Goal: Communication & Community: Answer question/provide support

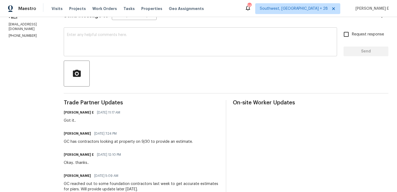
scroll to position [63, 0]
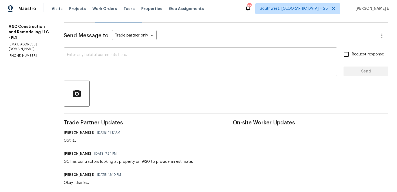
click at [186, 68] on textarea at bounding box center [200, 62] width 267 height 19
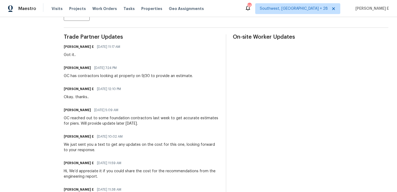
scroll to position [0, 0]
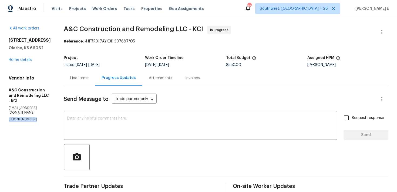
drag, startPoint x: 7, startPoint y: 110, endPoint x: 43, endPoint y: 110, distance: 35.3
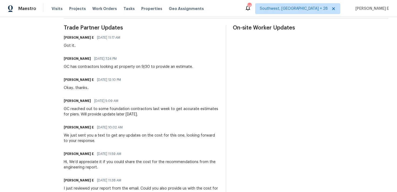
scroll to position [165, 0]
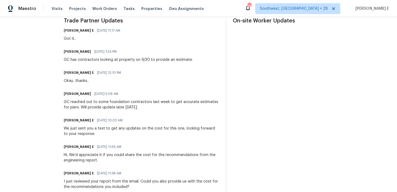
copy p "(816) 668-2362"
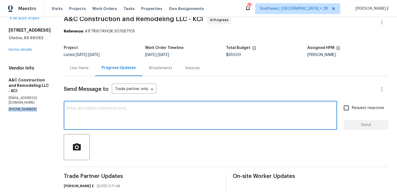
click at [155, 106] on textarea at bounding box center [200, 115] width 267 height 19
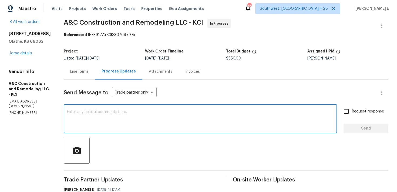
scroll to position [0, 0]
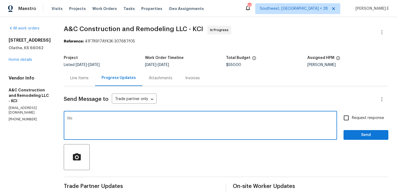
type textarea "We"
type textarea "Following up on the estimate on this one, any updates?"
click at [351, 122] on input "Request response" at bounding box center [345, 117] width 11 height 11
checkbox input "true"
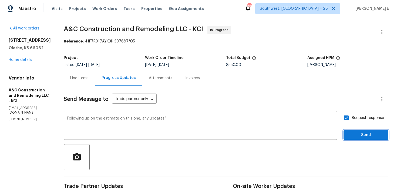
click at [352, 134] on span "Send" at bounding box center [366, 134] width 36 height 7
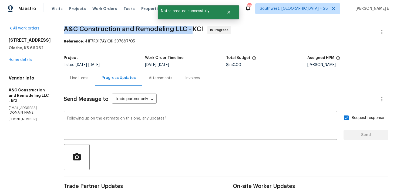
drag, startPoint x: 74, startPoint y: 30, endPoint x: 200, endPoint y: 28, distance: 126.3
click at [200, 28] on span "A&C Construction and Remodeling LLC - KCI" at bounding box center [133, 29] width 139 height 6
copy span "A&C Construction and Remodeling LLC -"
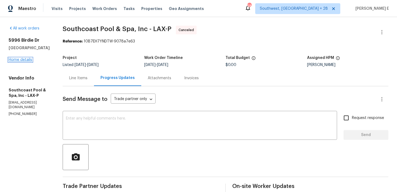
click at [19, 60] on link "Home details" at bounding box center [20, 60] width 23 height 4
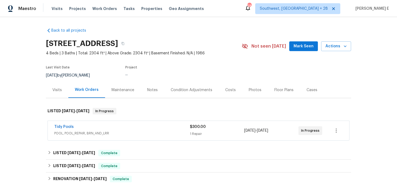
scroll to position [24, 0]
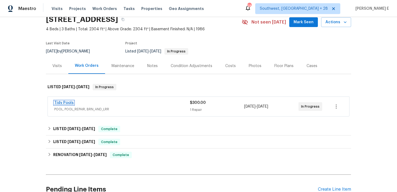
click at [70, 101] on link "Tidy Pools" at bounding box center [63, 103] width 19 height 4
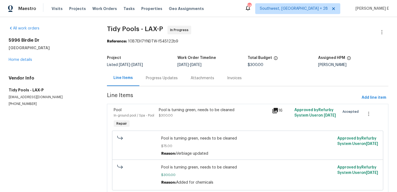
click at [168, 86] on div "Progress Updates" at bounding box center [161, 78] width 45 height 16
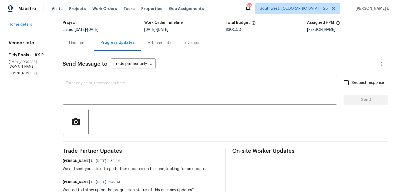
scroll to position [36, 0]
click at [143, 87] on textarea at bounding box center [200, 90] width 268 height 19
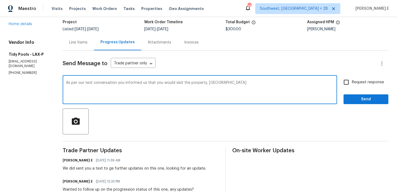
drag, startPoint x: 189, startPoint y: 83, endPoint x: 189, endPoint y: 94, distance: 10.8
click at [189, 83] on textarea "As per our text conversation you informed us that you would visit the porperty,…" at bounding box center [200, 90] width 268 height 19
click at [198, 83] on textarea "As per our text conversation you informed us that you would visit the property,…" at bounding box center [200, 90] width 268 height 19
click at [225, 85] on textarea "As per our text conversation you informed us that you would visit the property …" at bounding box center [200, 90] width 268 height 19
click at [83, 94] on textarea "As per our text conversation you informed us that you would visit the property …" at bounding box center [200, 90] width 268 height 19
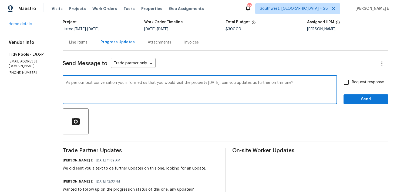
drag, startPoint x: 61, startPoint y: 84, endPoint x: 219, endPoint y: 83, distance: 158.4
click at [219, 83] on div "As per our text conversation you informed us that you would visit the property …" at bounding box center [200, 90] width 274 height 28
paste textarea ", you mentioned you would visit the property yesterday."
type textarea "As per our text conversation, you mentioned you would visit the property yester…"
click at [373, 79] on span "Request response" at bounding box center [368, 82] width 32 height 6
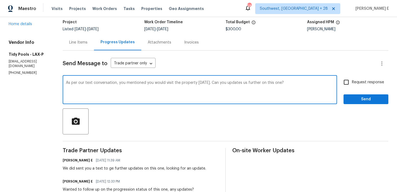
click at [352, 79] on input "Request response" at bounding box center [345, 81] width 11 height 11
checkbox input "true"
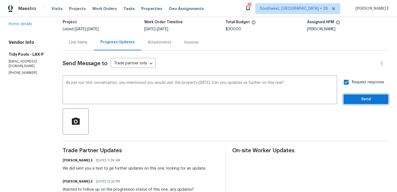
click at [345, 103] on button "Send" at bounding box center [365, 99] width 45 height 10
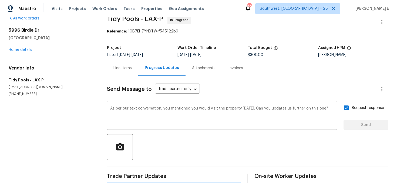
scroll to position [0, 0]
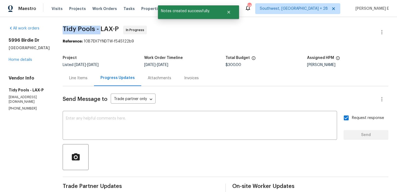
drag, startPoint x: 58, startPoint y: 30, endPoint x: 97, endPoint y: 30, distance: 38.6
click at [97, 30] on span "Tidy Pools - LAX-P" at bounding box center [91, 29] width 56 height 6
copy span "Tidy Pools -"
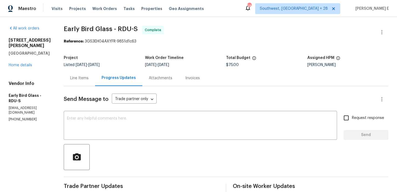
click at [15, 57] on div "3116 Kirby St Durham, NC 27713 Home details" at bounding box center [30, 53] width 42 height 30
click at [13, 63] on link "Home details" at bounding box center [20, 65] width 23 height 4
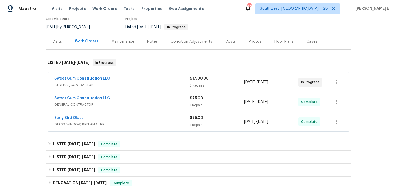
scroll to position [49, 0]
click at [94, 79] on link "Sweet Gum Construction LLC" at bounding box center [82, 78] width 56 height 4
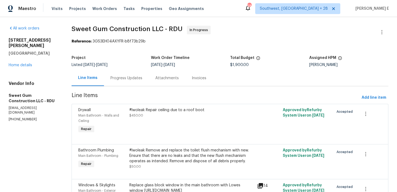
click at [134, 79] on div "Progress Updates" at bounding box center [126, 77] width 32 height 5
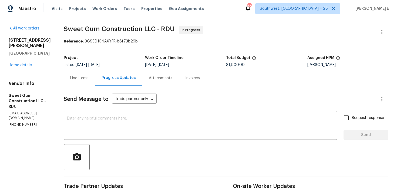
click at [89, 79] on div "Line Items" at bounding box center [79, 77] width 18 height 5
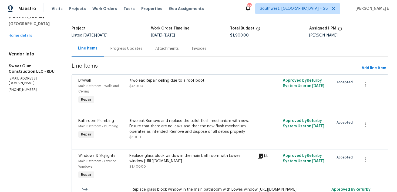
scroll to position [30, 0]
click at [127, 53] on div "Progress Updates" at bounding box center [126, 48] width 45 height 16
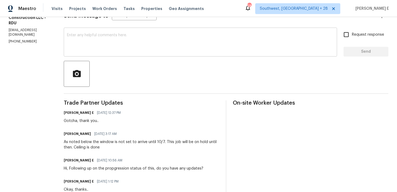
scroll to position [86, 0]
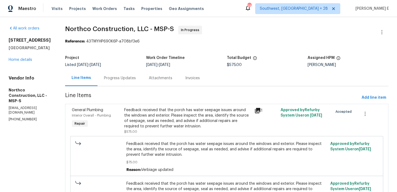
click at [106, 88] on section "Northco Construction, LLC - MSP-S In Progress Reference: 43TMYHP690K6P-a708bf3e…" at bounding box center [226, 127] width 323 height 203
click at [113, 81] on div "Progress Updates" at bounding box center [119, 78] width 45 height 16
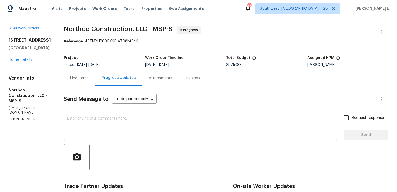
click at [114, 118] on textarea at bounding box center [200, 125] width 267 height 19
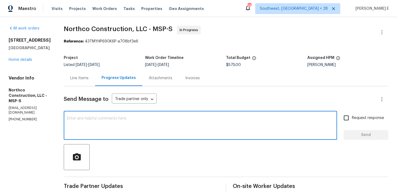
click at [84, 81] on div "Line Items" at bounding box center [79, 78] width 31 height 16
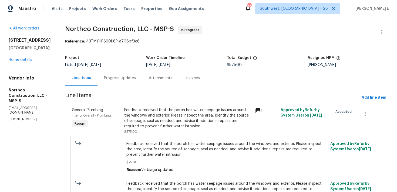
click at [126, 76] on div "Progress Updates" at bounding box center [120, 77] width 32 height 5
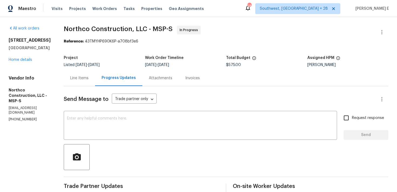
click at [79, 81] on div "Line Items" at bounding box center [79, 78] width 31 height 16
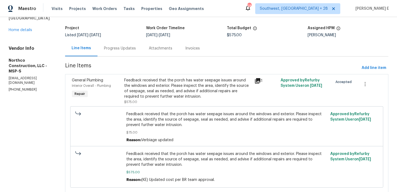
scroll to position [37, 0]
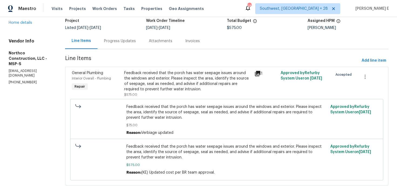
click at [133, 40] on div "Progress Updates" at bounding box center [120, 40] width 32 height 5
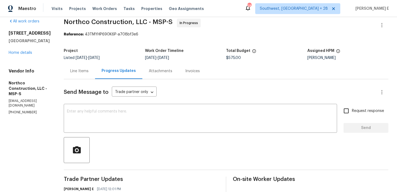
scroll to position [5, 0]
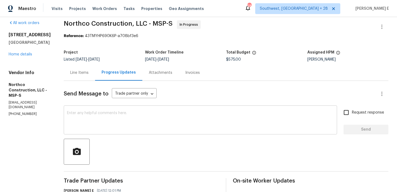
click at [140, 120] on textarea at bounding box center [200, 120] width 267 height 19
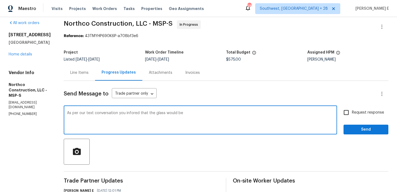
drag, startPoint x: 132, startPoint y: 113, endPoint x: 138, endPoint y: 134, distance: 21.7
click at [132, 113] on textarea "As per our text conversation you infored that the glass would be" at bounding box center [200, 120] width 267 height 19
drag, startPoint x: 166, startPoint y: 113, endPoint x: 168, endPoint y: 135, distance: 22.2
click at [166, 115] on textarea "As per our text conversation you informed that the glass would be" at bounding box center [200, 120] width 267 height 19
paste textarea "should be ready"
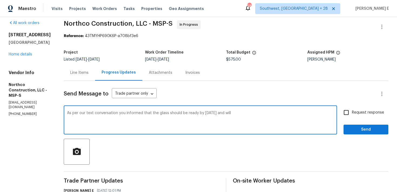
paste textarea "otherwise Thursday"
drag, startPoint x: 226, startPoint y: 113, endPoint x: 226, endPoint y: 164, distance: 50.2
click at [226, 113] on textarea "As per our text conversation you informed that the glass should be ready by tod…" at bounding box center [200, 120] width 267 height 19
click at [298, 116] on textarea "As per our text conversation you informed that the glass should be ready by tod…" at bounding box center [200, 120] width 267 height 19
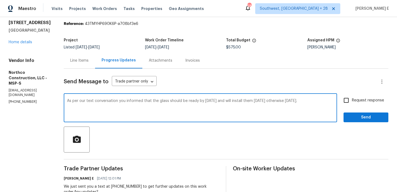
scroll to position [22, 0]
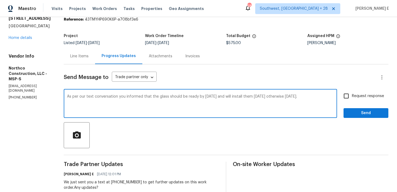
paste textarea ", you informed us that the glass should be ready today and would be installed t…"
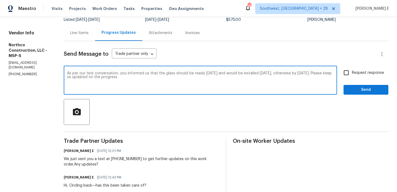
scroll to position [46, 0]
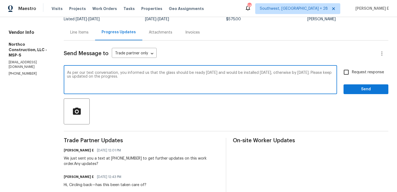
type textarea "As per our text conversation, you informed us that the glass should be ready to…"
click at [350, 73] on input "Request response" at bounding box center [345, 71] width 11 height 11
checkbox input "true"
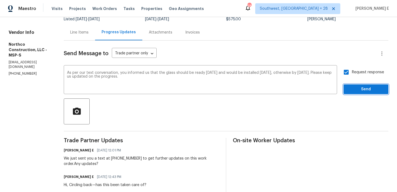
click at [353, 92] on span "Send" at bounding box center [366, 89] width 36 height 7
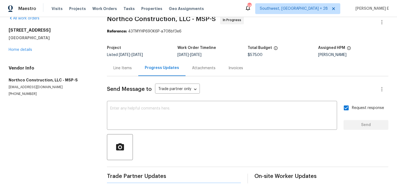
scroll to position [0, 0]
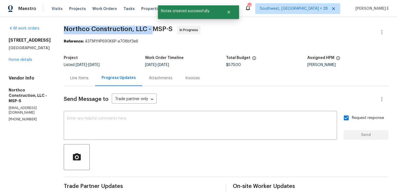
drag, startPoint x: 64, startPoint y: 28, endPoint x: 151, endPoint y: 26, distance: 87.2
click at [151, 26] on span "Northco Construction, LLC - MSP-S" at bounding box center [118, 29] width 109 height 6
copy span "Northco Construction, LLC -"
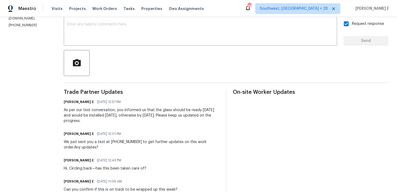
scroll to position [83, 0]
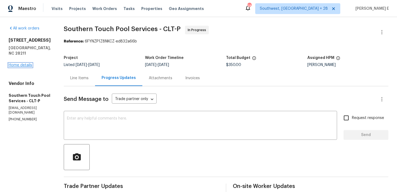
click at [21, 63] on link "Home details" at bounding box center [20, 65] width 23 height 4
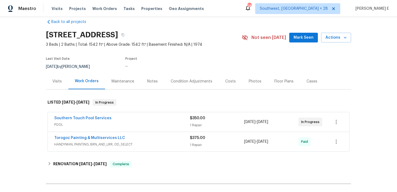
scroll to position [10, 0]
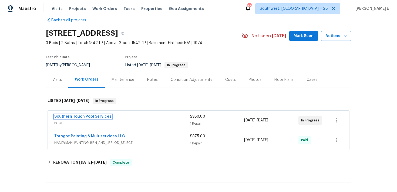
click at [95, 116] on link "Southern Touch Pool Services" at bounding box center [82, 116] width 57 height 4
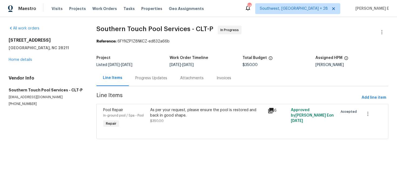
click at [155, 83] on div "Progress Updates" at bounding box center [151, 78] width 45 height 16
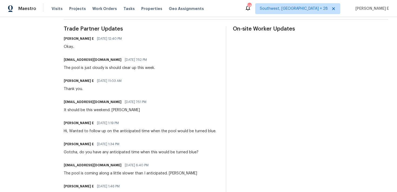
scroll to position [158, 0]
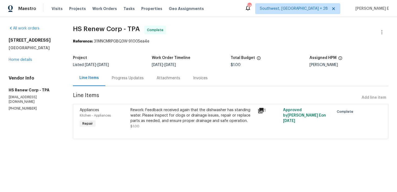
click at [134, 78] on div "Progress Updates" at bounding box center [128, 77] width 32 height 5
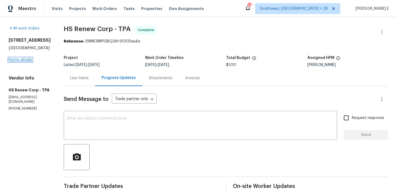
click at [28, 62] on link "Home details" at bounding box center [20, 60] width 23 height 4
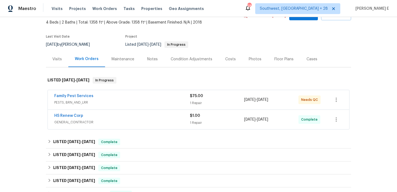
scroll to position [32, 0]
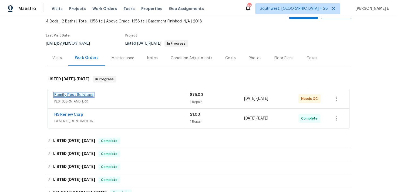
click at [83, 94] on link "Family Pest Services" at bounding box center [73, 95] width 39 height 4
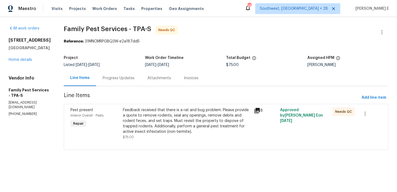
click at [149, 125] on div "Feedback received that there is a rat and bug problem. Please provide a quote t…" at bounding box center [187, 120] width 128 height 27
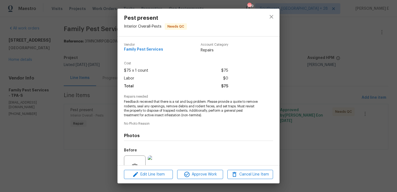
scroll to position [52, 0]
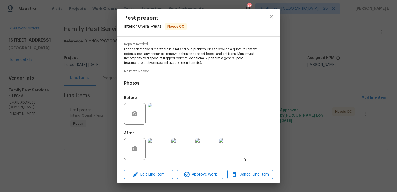
click at [158, 152] on img at bounding box center [159, 149] width 22 height 22
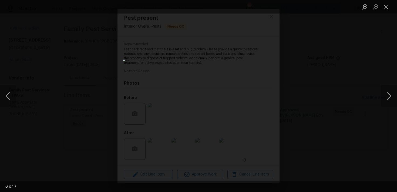
click at [295, 81] on div "Lightbox" at bounding box center [198, 96] width 397 height 192
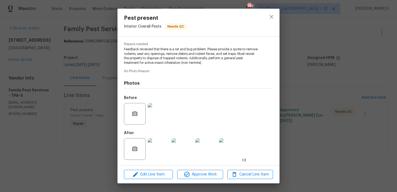
click at [295, 81] on div "Pest present Interior Overall - Pests Needs QC Vendor Family Pest Services Acco…" at bounding box center [198, 96] width 397 height 192
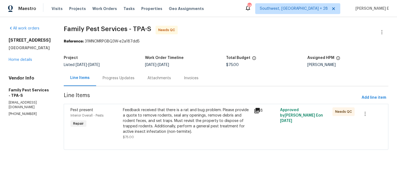
click at [120, 84] on div "Progress Updates" at bounding box center [118, 78] width 45 height 16
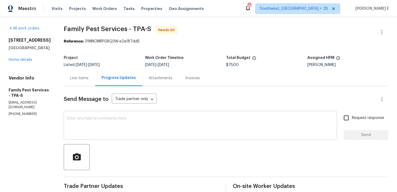
click at [182, 120] on textarea at bounding box center [200, 125] width 267 height 19
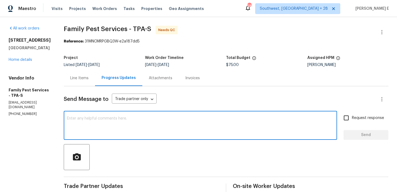
paste textarea "We saw that this work order is marked complete—can you confirm if everything’s …"
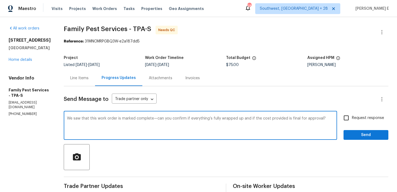
type textarea "We saw that this work order is marked complete—can you confirm if everything’s …"
click at [345, 118] on input "Request response" at bounding box center [345, 117] width 11 height 11
checkbox input "true"
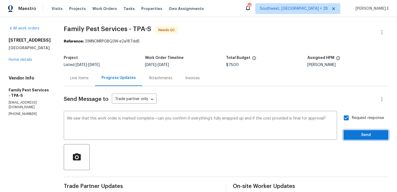
click at [349, 137] on span "Send" at bounding box center [366, 134] width 36 height 7
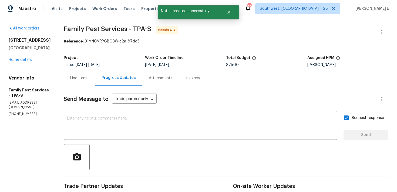
click at [85, 77] on div "Line Items" at bounding box center [79, 77] width 18 height 5
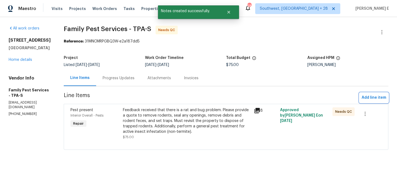
click at [373, 97] on span "Add line item" at bounding box center [373, 97] width 25 height 7
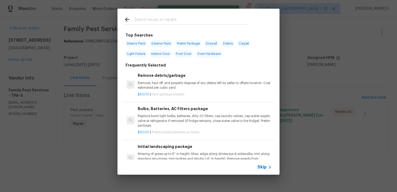
click at [260, 164] on span "Skip" at bounding box center [261, 166] width 9 height 5
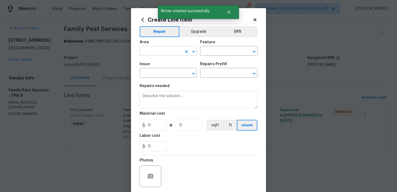
click at [159, 55] on input "text" at bounding box center [161, 51] width 42 height 8
type input "Interior Overall"
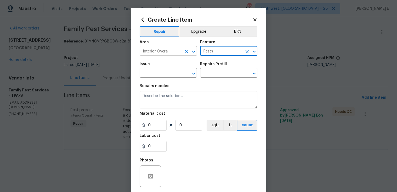
type input "Pests"
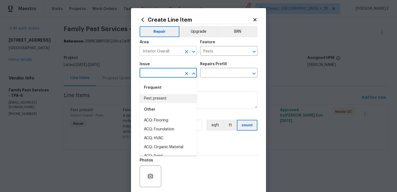
type input "Pest present"
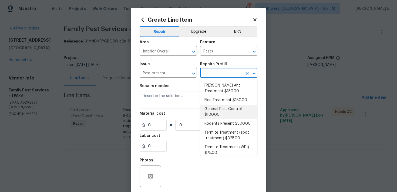
scroll to position [9, 0]
click at [211, 114] on li "General Pest Control $100.00" at bounding box center [228, 111] width 57 height 15
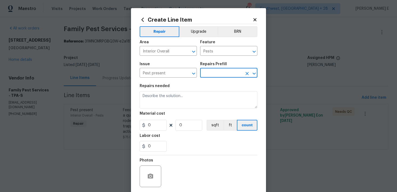
type input "General Pest Control $100.00"
type textarea "General pest treatment for active pest/insect infestation - non termite"
type input "100"
type input "1"
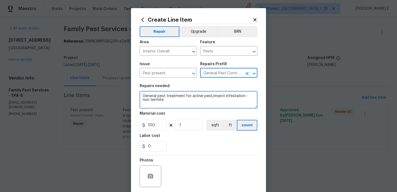
click at [194, 104] on textarea "General pest treatment for active pest/insect infestation - non termite" at bounding box center [199, 99] width 118 height 17
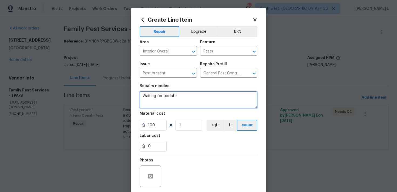
type textarea "Waiting for update"
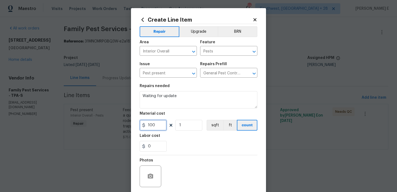
click at [154, 126] on input "100" at bounding box center [153, 125] width 27 height 11
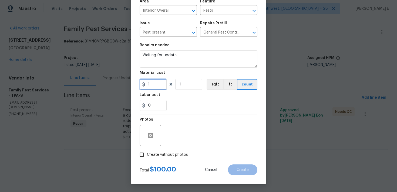
type input "1"
click at [143, 155] on input "Create without photos" at bounding box center [142, 154] width 10 height 10
checkbox input "true"
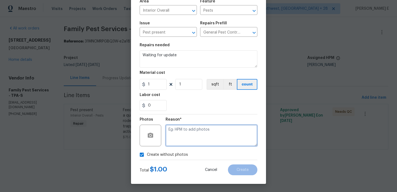
click at [191, 140] on textarea at bounding box center [211, 135] width 92 height 22
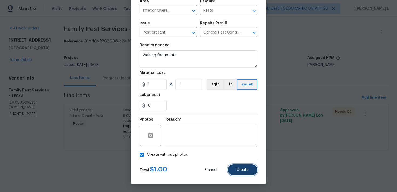
click at [241, 174] on button "Create" at bounding box center [242, 169] width 29 height 11
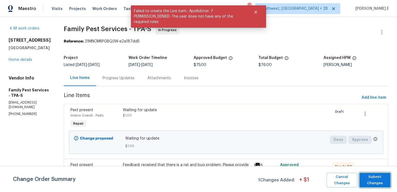
click at [370, 178] on span "Submit Changes" at bounding box center [375, 180] width 26 height 12
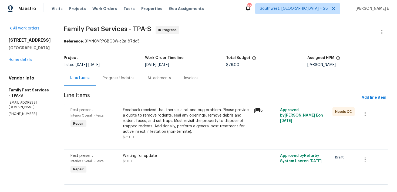
click at [119, 81] on div "Progress Updates" at bounding box center [118, 78] width 45 height 16
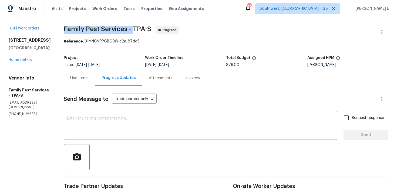
drag, startPoint x: 67, startPoint y: 30, endPoint x: 135, endPoint y: 28, distance: 68.0
click at [135, 28] on span "Family Pest Services - TPA-S" at bounding box center [107, 29] width 87 height 6
copy span "Family Pest Services -"
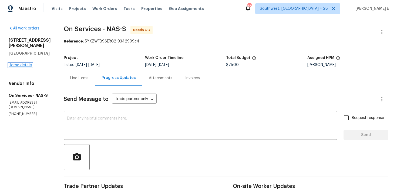
click at [25, 66] on link "Home details" at bounding box center [20, 65] width 23 height 4
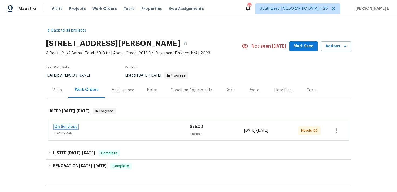
click at [60, 127] on link "On Services" at bounding box center [65, 127] width 23 height 4
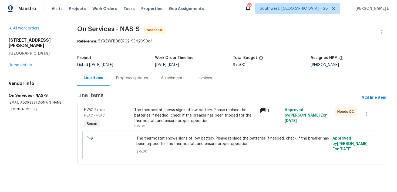
click at [154, 116] on div "The thermostat shows signs of low battery. Please replace the batteries if need…" at bounding box center [195, 115] width 122 height 16
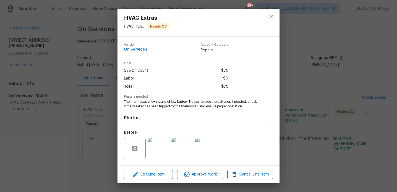
scroll to position [35, 0]
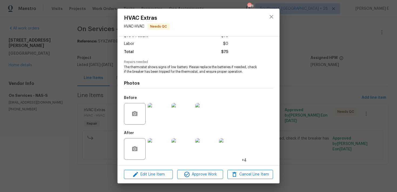
click at [167, 141] on img at bounding box center [159, 149] width 22 height 22
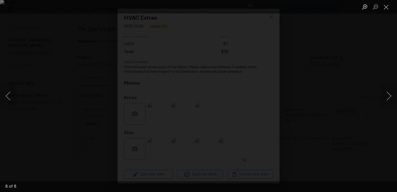
click at [311, 74] on div "Lightbox" at bounding box center [198, 96] width 397 height 192
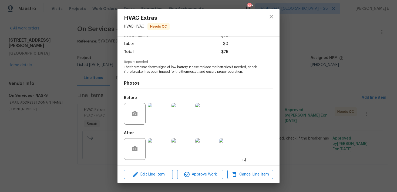
click at [311, 74] on div "HVAC Extras HVAC - HVAC Needs QC Vendor On Services Account Category Repairs Co…" at bounding box center [198, 96] width 397 height 192
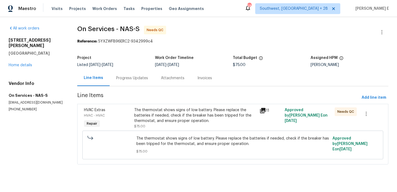
click at [146, 79] on div "Progress Updates" at bounding box center [132, 77] width 32 height 5
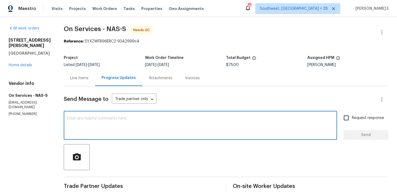
click at [189, 128] on textarea at bounding box center [200, 125] width 267 height 19
paste textarea "We saw that this work order is marked complete—can you confirm if everything’s …"
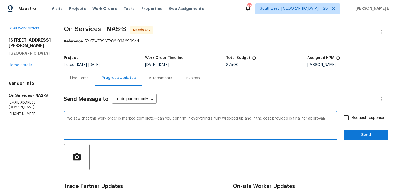
type textarea "We saw that this work order is marked complete—can you confirm if everything’s …"
click at [350, 124] on div "Request response Send" at bounding box center [365, 126] width 45 height 28
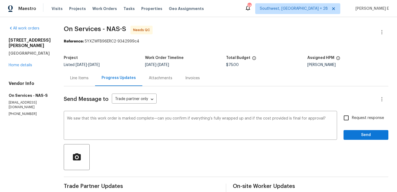
click at [349, 118] on input "Request response" at bounding box center [345, 117] width 11 height 11
checkbox input "true"
click at [353, 134] on span "Send" at bounding box center [366, 134] width 36 height 7
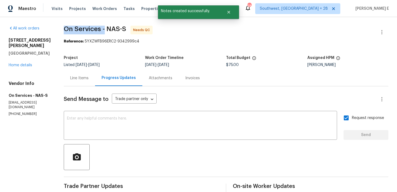
drag, startPoint x: 62, startPoint y: 28, endPoint x: 103, endPoint y: 29, distance: 41.6
click at [103, 29] on span "On Services - NAS-S" at bounding box center [95, 29] width 62 height 6
copy span "On Services -"
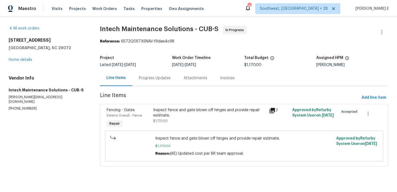
click at [152, 82] on div "Progress Updates" at bounding box center [154, 78] width 45 height 16
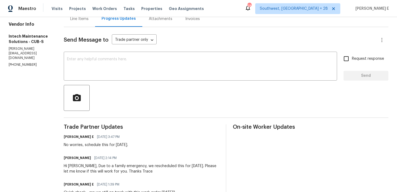
scroll to position [36, 0]
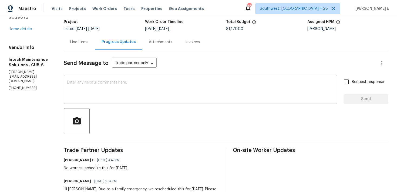
click at [164, 84] on textarea at bounding box center [200, 89] width 267 height 19
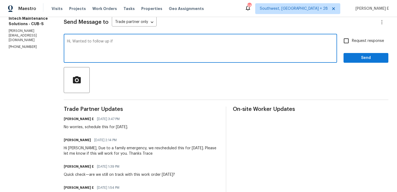
scroll to position [71, 0]
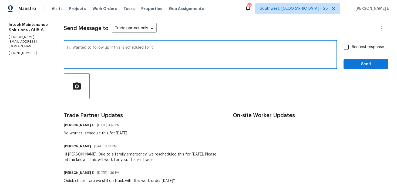
click at [133, 48] on textarea "Hi, Wanted to follow up if this is scheduled for t" at bounding box center [200, 55] width 267 height 19
click at [149, 48] on textarea "Hi, Wanted to follow up if this is on track for t" at bounding box center [200, 55] width 267 height 19
drag, startPoint x: 72, startPoint y: 48, endPoint x: 72, endPoint y: 81, distance: 32.7
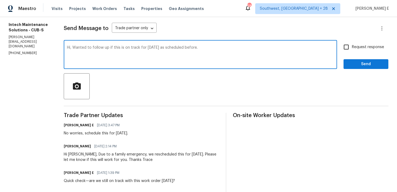
paste textarea "Just following up to confirm if this is still on track for [DATE] as scheduled"
type textarea "Hi, Just following up to confirm if this is still on track for [DATE] as schedu…"
click at [371, 49] on span "Request response" at bounding box center [368, 47] width 32 height 6
click at [352, 49] on input "Request response" at bounding box center [345, 46] width 11 height 11
checkbox input "true"
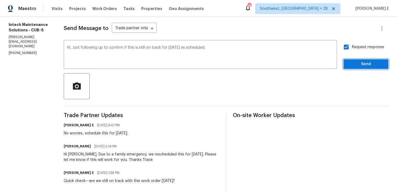
click at [366, 60] on button "Send" at bounding box center [365, 64] width 45 height 10
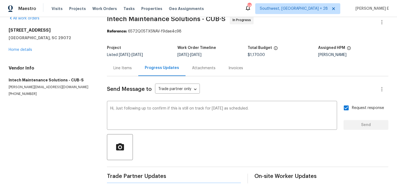
scroll to position [0, 0]
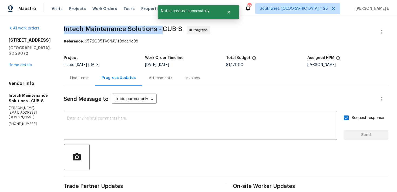
drag, startPoint x: 61, startPoint y: 30, endPoint x: 161, endPoint y: 31, distance: 99.6
copy span "Intech Maintenance Solutions -"
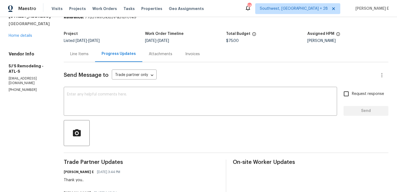
scroll to position [26, 0]
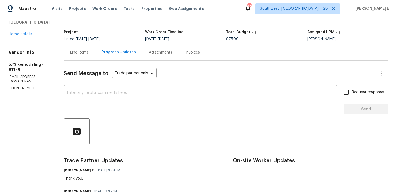
click at [223, 91] on textarea at bounding box center [200, 100] width 267 height 19
paste textarea "Just following up to confirm if this is still on track for [DATE] as scheduled."
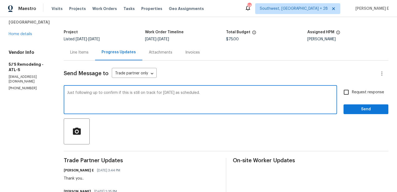
type textarea "Just following up to confirm if this is still on track for [DATE] as scheduled."
click at [361, 91] on span "Request response" at bounding box center [368, 92] width 32 height 6
click at [352, 91] on input "Request response" at bounding box center [345, 91] width 11 height 11
checkbox input "true"
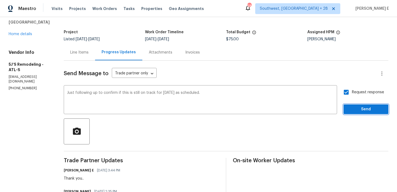
click at [356, 106] on span "Send" at bounding box center [366, 109] width 36 height 7
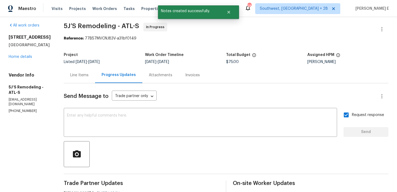
scroll to position [0, 0]
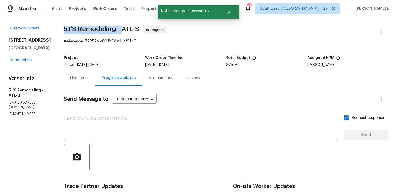
drag, startPoint x: 64, startPoint y: 30, endPoint x: 122, endPoint y: 33, distance: 57.5
click at [122, 33] on span "5J’S Remodeling - ATL-S In Progress" at bounding box center [219, 32] width 311 height 13
copy span "5J’S Remodeling -"
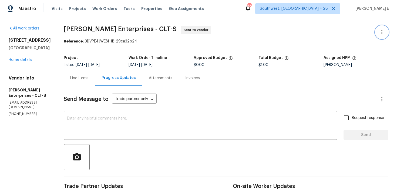
click at [384, 35] on button "button" at bounding box center [381, 32] width 13 height 13
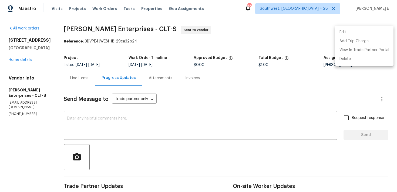
click at [346, 33] on li "Edit" at bounding box center [364, 32] width 58 height 9
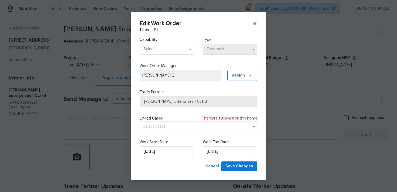
click at [142, 51] on input "text" at bounding box center [167, 49] width 55 height 11
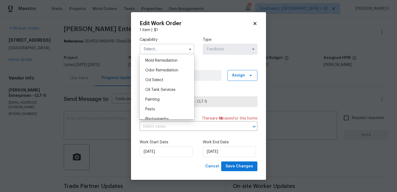
scroll to position [416, 0]
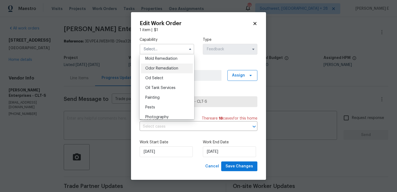
click at [152, 68] on span "Odor Remediation" at bounding box center [161, 68] width 33 height 4
type input "Odor Remediation"
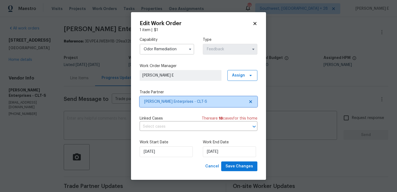
click at [156, 101] on span "Nordman Enterprises - CLT-S" at bounding box center [194, 101] width 101 height 5
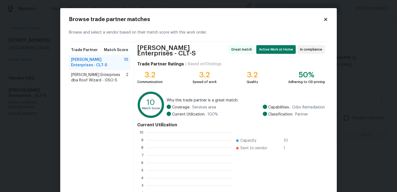
scroll to position [76, 86]
click at [22, 95] on body "Maestro Visits Projects Work Orders Tasks Properties Geo Assignments 589 Southw…" at bounding box center [198, 96] width 397 height 192
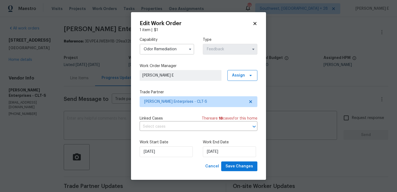
click at [104, 132] on body "Maestro Visits Projects Work Orders Tasks Properties Geo Assignments 589 Southw…" at bounding box center [198, 96] width 397 height 192
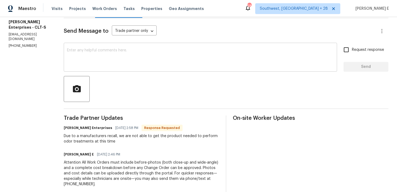
scroll to position [71, 0]
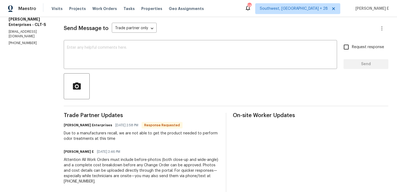
click at [104, 131] on div "Due to a manufacturers recall, we are not able to get the product needed to per…" at bounding box center [141, 135] width 155 height 11
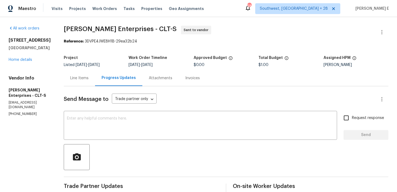
click at [76, 81] on div "Line Items" at bounding box center [79, 78] width 31 height 16
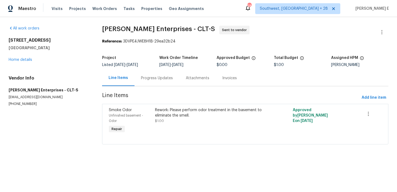
click at [159, 79] on div "Progress Updates" at bounding box center [157, 77] width 32 height 5
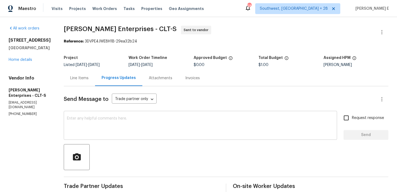
click at [164, 113] on div "x ​" at bounding box center [200, 126] width 273 height 28
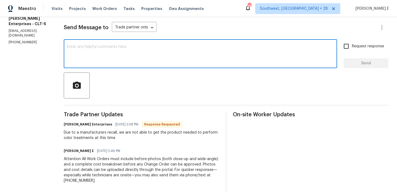
scroll to position [74, 0]
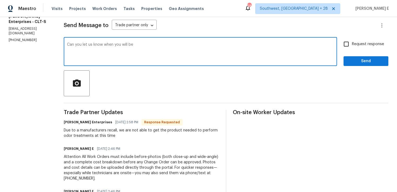
drag, startPoint x: 101, startPoint y: 46, endPoint x: 115, endPoint y: 78, distance: 34.9
click at [104, 53] on textarea "Can you let us know when you will be" at bounding box center [200, 52] width 267 height 19
click at [113, 46] on textarea "Can you let us know when you will be" at bounding box center [200, 52] width 267 height 19
drag, startPoint x: 113, startPoint y: 46, endPoint x: 129, endPoint y: 87, distance: 44.4
click at [126, 81] on div "Send Message to Trade partner only Trade partner only ​ Can you let us know whe…" at bounding box center [226, 118] width 324 height 212
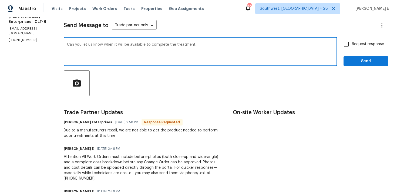
paste textarea "ould you let us know when you’ll be available to complete the treatment?"
type textarea "Could you let us know when you’ll be available to complete the treatment?"
click at [359, 47] on label "Request response" at bounding box center [361, 43] width 43 height 11
click at [352, 47] on input "Request response" at bounding box center [345, 43] width 11 height 11
checkbox input "true"
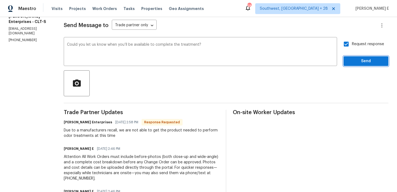
click at [353, 61] on span "Send" at bounding box center [366, 61] width 36 height 7
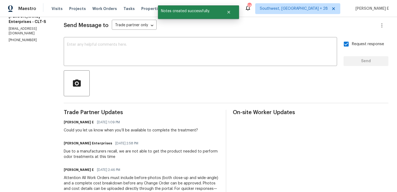
scroll to position [0, 0]
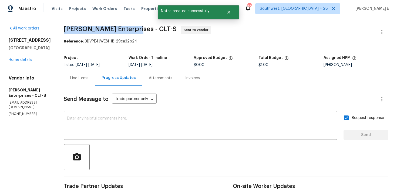
drag, startPoint x: 61, startPoint y: 30, endPoint x: 134, endPoint y: 28, distance: 73.4
click at [134, 28] on div "All work orders 3107 Falling Rock Ct Charlotte, NC 28213 Home details Vendor In…" at bounding box center [198, 172] width 397 height 311
copy span "Nordman Enterprises -"
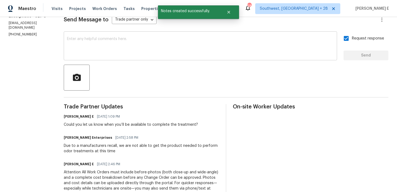
scroll to position [80, 0]
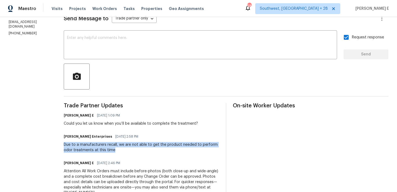
drag, startPoint x: 61, startPoint y: 144, endPoint x: 124, endPoint y: 148, distance: 62.5
click at [124, 148] on div "All work orders 3107 Falling Rock Ct Charlotte, NC 28213 Home details Vendor In…" at bounding box center [198, 92] width 397 height 311
copy div "Due to a manufacturers recall, we are not able to get the product needed to per…"
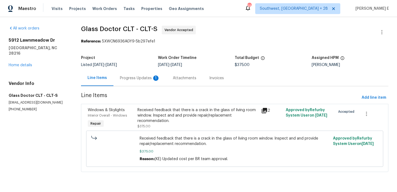
click at [134, 75] on div "Progress Updates 1" at bounding box center [140, 77] width 40 height 5
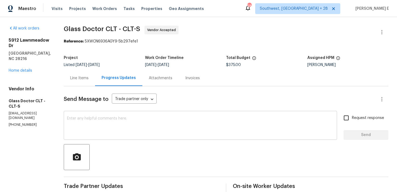
click at [136, 126] on textarea at bounding box center [200, 125] width 267 height 19
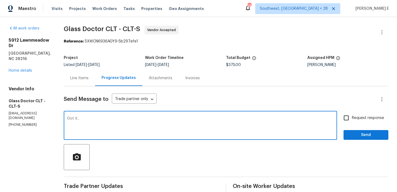
type textarea "Got it.."
click at [352, 135] on span "Send" at bounding box center [366, 134] width 36 height 7
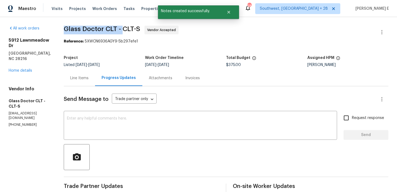
drag, startPoint x: 62, startPoint y: 28, endPoint x: 120, endPoint y: 29, distance: 58.0
click at [120, 29] on span "Glass Doctor CLT - CLT-S" at bounding box center [102, 29] width 76 height 6
copy span "Glass Doctor CLT -"
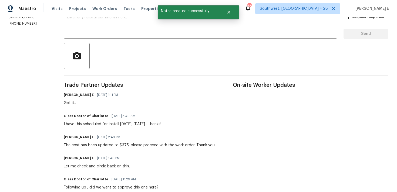
scroll to position [101, 0]
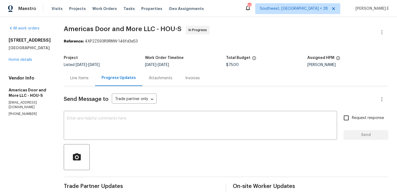
click at [78, 84] on div "Line Items" at bounding box center [79, 78] width 31 height 16
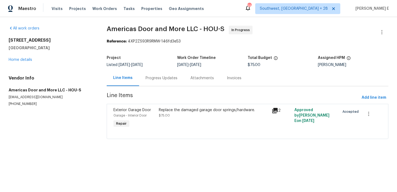
click at [188, 110] on div "Replace the damaged garage door springs/hardware." at bounding box center [214, 109] width 110 height 5
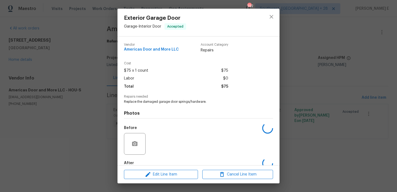
scroll to position [30, 0]
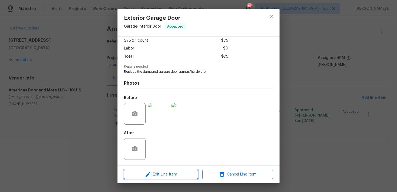
click at [148, 175] on icon "button" at bounding box center [148, 174] width 6 height 6
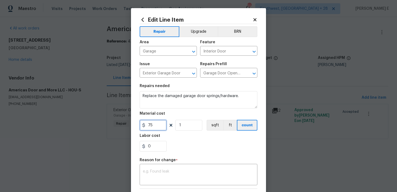
click at [151, 125] on input "75" at bounding box center [153, 125] width 27 height 11
type input "250"
click at [151, 175] on textarea at bounding box center [198, 174] width 111 height 11
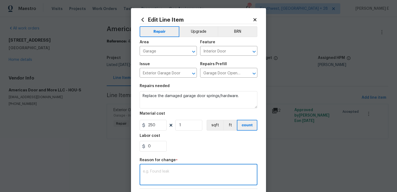
paste textarea "(KE) Updated per vendor's final cost."
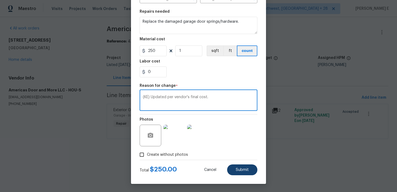
type textarea "(KE) Updated per vendor's final cost."
click at [249, 164] on button "Submit" at bounding box center [242, 169] width 30 height 11
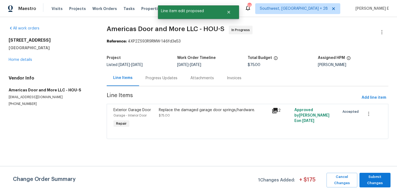
scroll to position [0, 0]
click at [373, 179] on span "Submit Changes" at bounding box center [375, 180] width 26 height 12
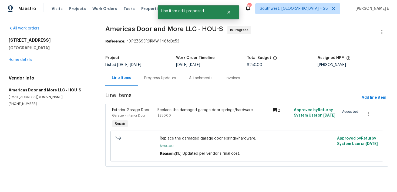
click at [156, 78] on div "Progress Updates" at bounding box center [160, 77] width 32 height 5
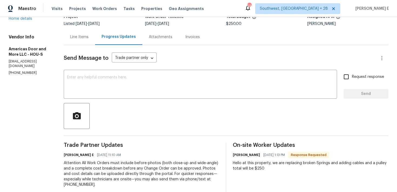
scroll to position [23, 0]
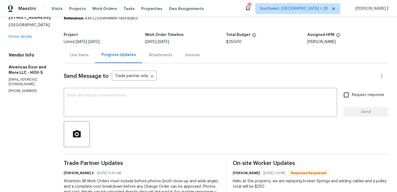
click at [196, 85] on div "Send Message to Trade partner only Trade partner only ​ x ​ Request response Se…" at bounding box center [226, 158] width 324 height 191
click at [181, 100] on textarea at bounding box center [200, 102] width 267 height 19
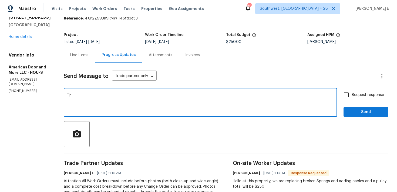
type textarea "T"
type textarea "As discussed over the phone we have updated the cost, please proceed with the w…"
click at [353, 96] on span "Request response" at bounding box center [368, 95] width 32 height 6
click at [352, 96] on input "Request response" at bounding box center [345, 94] width 11 height 11
checkbox input "true"
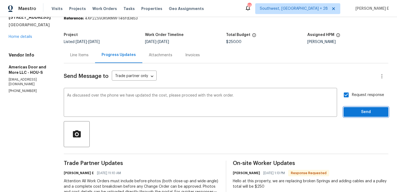
click at [354, 114] on span "Send" at bounding box center [366, 111] width 36 height 7
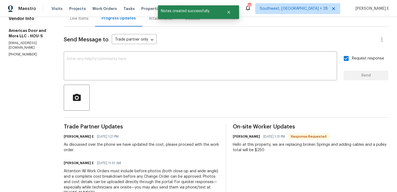
scroll to position [60, 0]
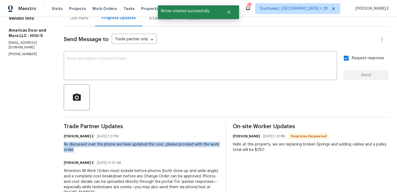
drag, startPoint x: 64, startPoint y: 144, endPoint x: 80, endPoint y: 149, distance: 17.0
click at [80, 149] on div "All work orders [STREET_ADDRESS][PERSON_NAME] Home details Vendor Info Americas…" at bounding box center [198, 104] width 397 height 295
copy div "As discussed over the phone we have updated the cost, please proceed with the w…"
click at [212, 60] on textarea at bounding box center [200, 66] width 267 height 19
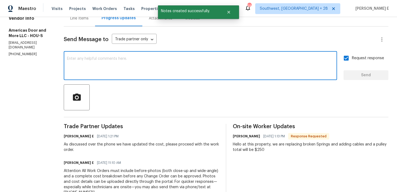
paste textarea "As discussed over the phone we have updated the cost, please proceed with the w…"
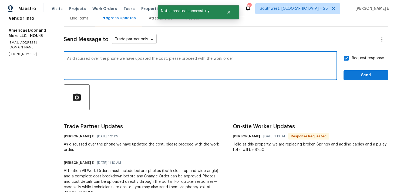
type textarea "As discussed over the phone we have updated the cost, please proceed with the w…"
click at [146, 40] on body "Maestro Visits Projects Work Orders Tasks Properties Geo Assignments [STREET_AD…" at bounding box center [198, 96] width 397 height 192
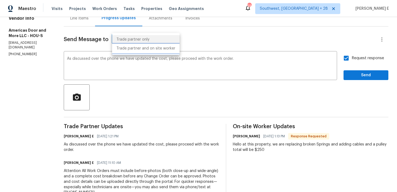
click at [148, 50] on li "Trade partner and on site worker" at bounding box center [145, 48] width 67 height 9
type input "Trade Partner and On-Site Worker"
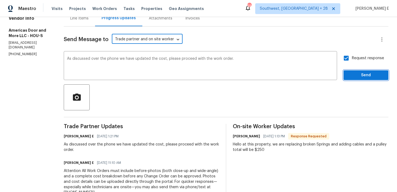
click at [358, 76] on span "Send" at bounding box center [366, 75] width 36 height 7
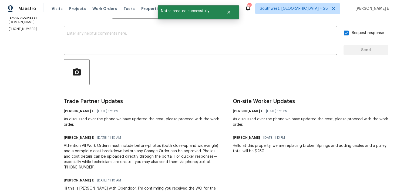
scroll to position [0, 0]
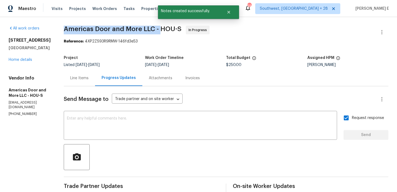
drag, startPoint x: 66, startPoint y: 30, endPoint x: 160, endPoint y: 30, distance: 93.6
click at [160, 30] on span "Americas Door and More LLC - HOU-S" at bounding box center [123, 29] width 118 height 6
copy span "Americas Door and More LLC -"
